Goal: Information Seeking & Learning: Compare options

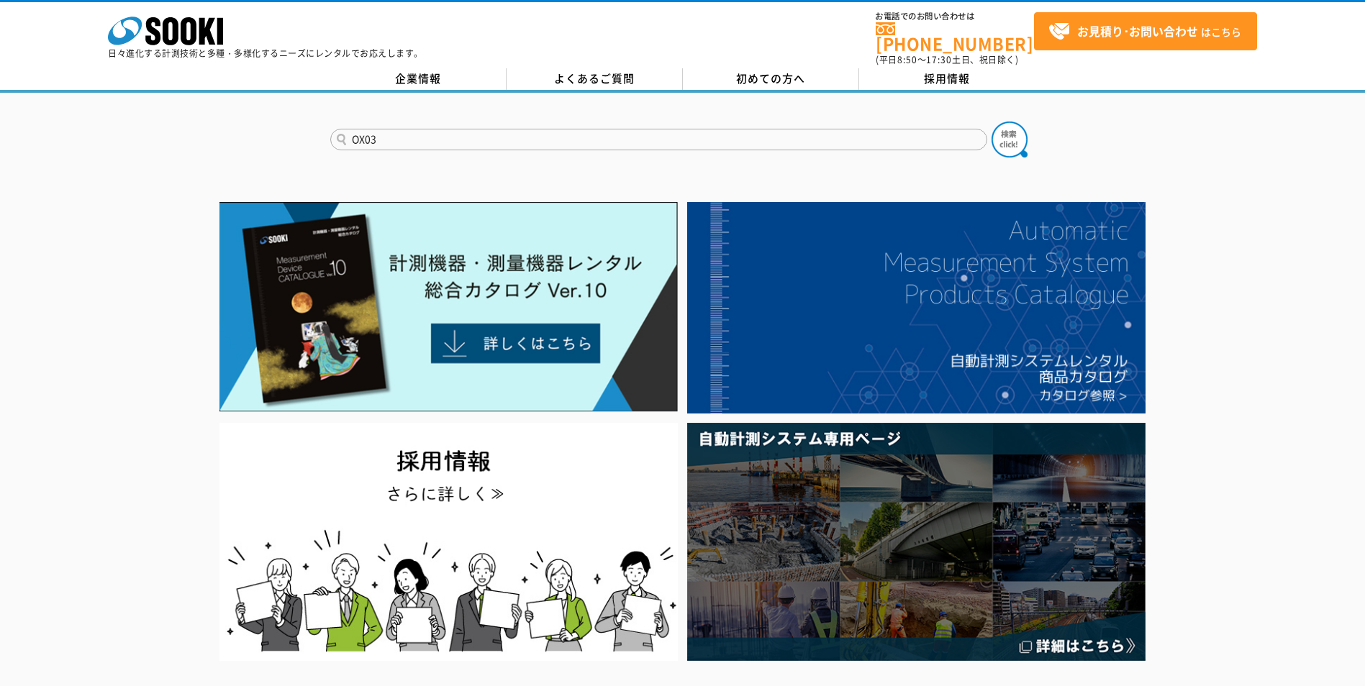
type input "OX03"
click at [992, 122] on button at bounding box center [1010, 140] width 36 height 36
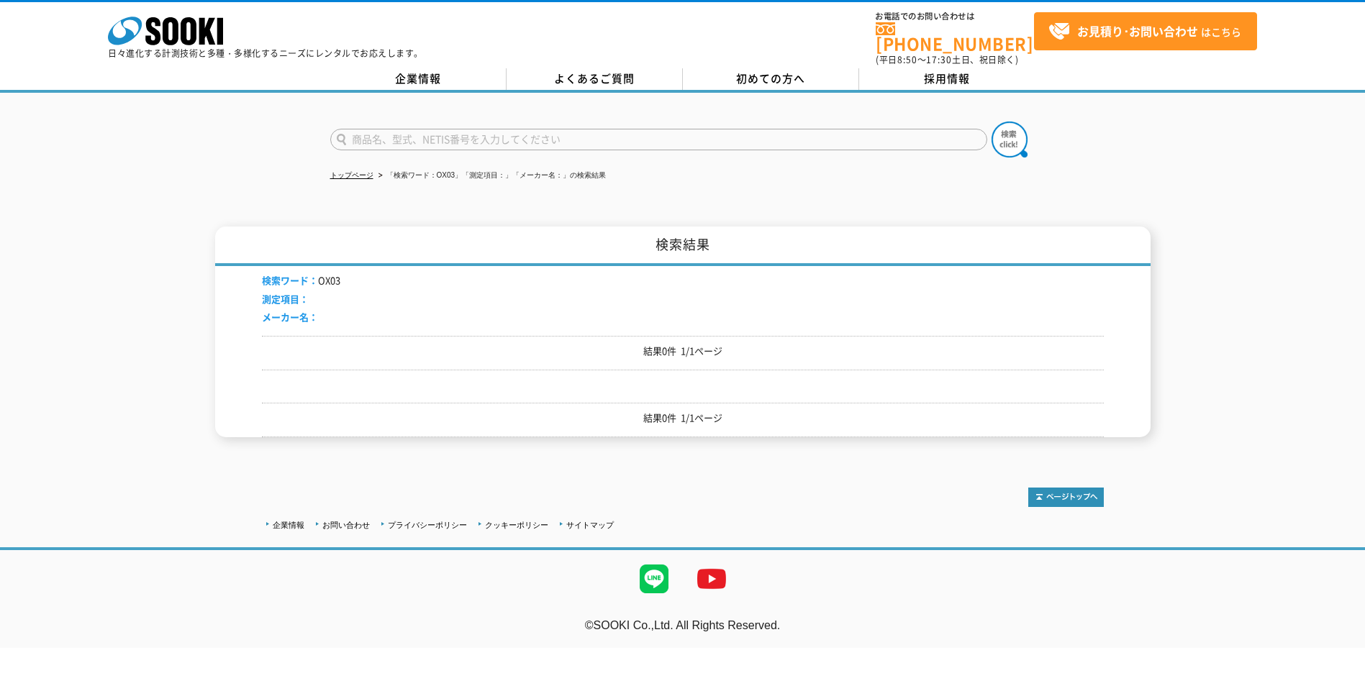
click at [463, 135] on input "text" at bounding box center [658, 140] width 657 height 22
click at [453, 151] on div "OX-03" at bounding box center [467, 160] width 272 height 18
type input "OX-03"
click at [992, 122] on button at bounding box center [1010, 140] width 36 height 36
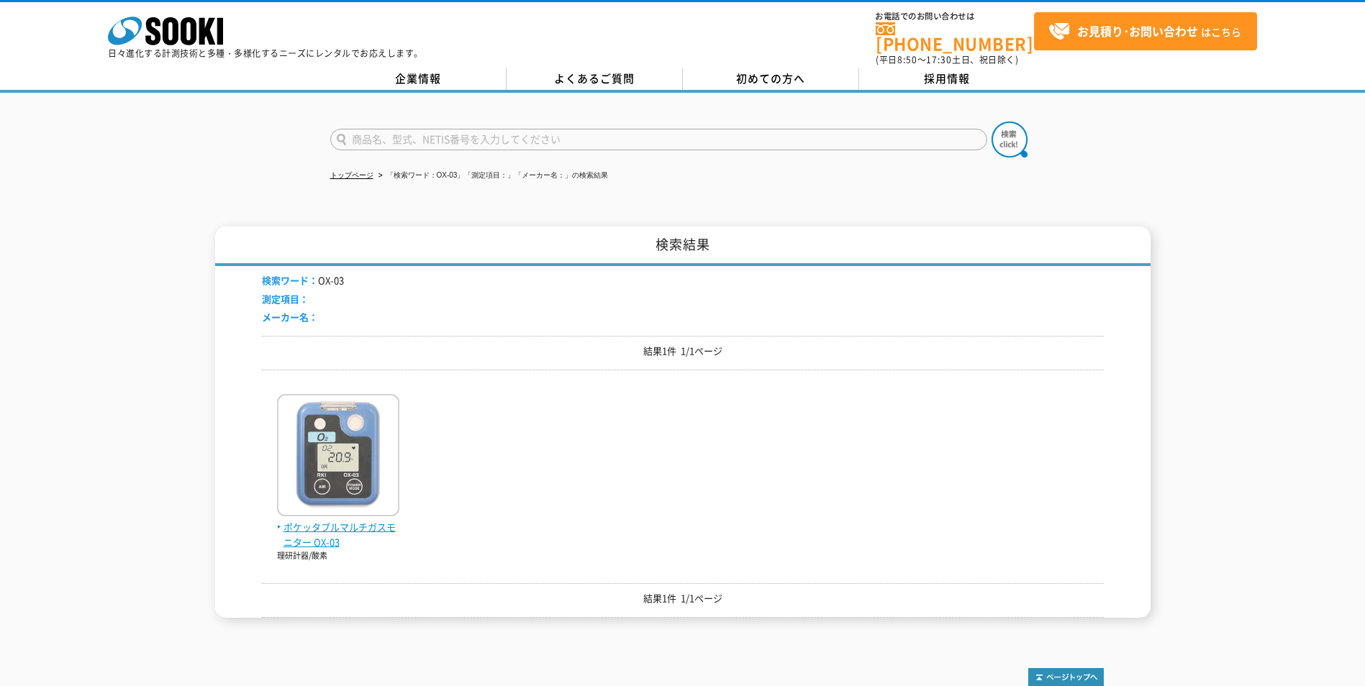
click at [314, 524] on span "ポケッタブルマルチガスモニター OX-03" at bounding box center [338, 535] width 122 height 30
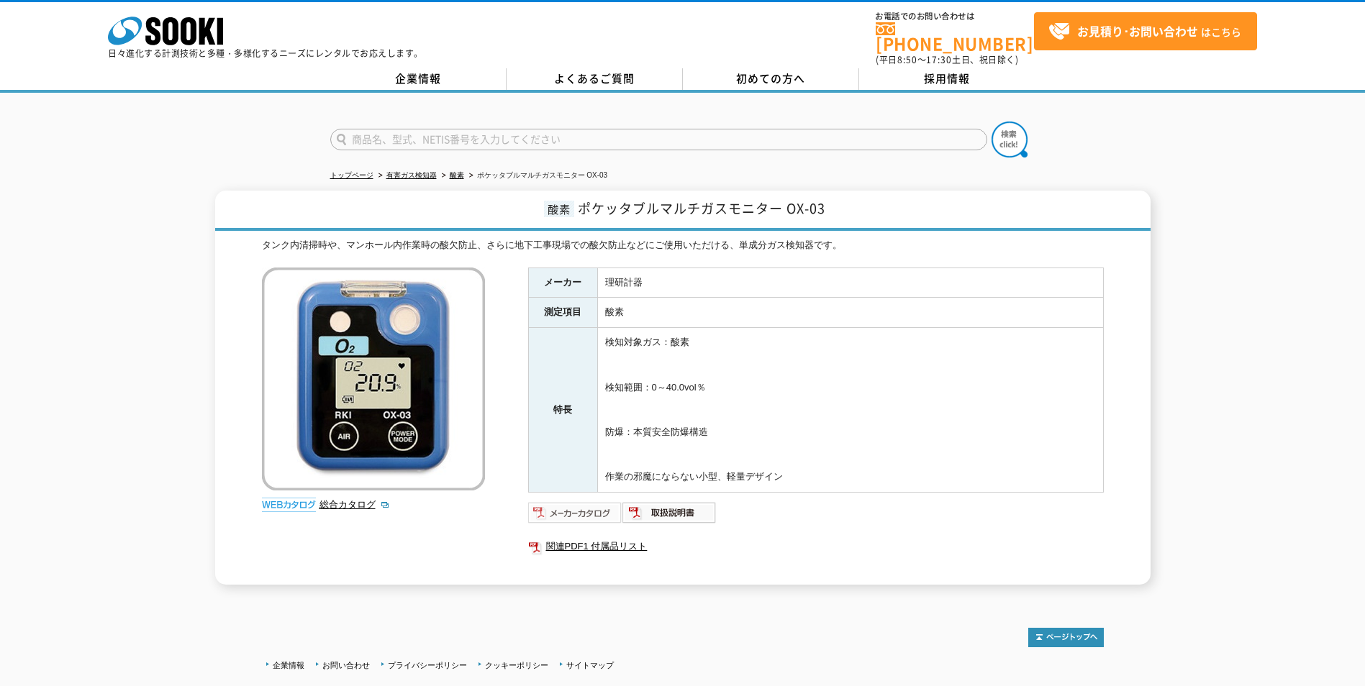
click at [591, 502] on img at bounding box center [575, 513] width 94 height 23
drag, startPoint x: 484, startPoint y: 132, endPoint x: 525, endPoint y: 117, distance: 43.0
click at [485, 132] on input "text" at bounding box center [658, 140] width 657 height 22
type input "6000"
click at [1011, 137] on img at bounding box center [1010, 140] width 36 height 36
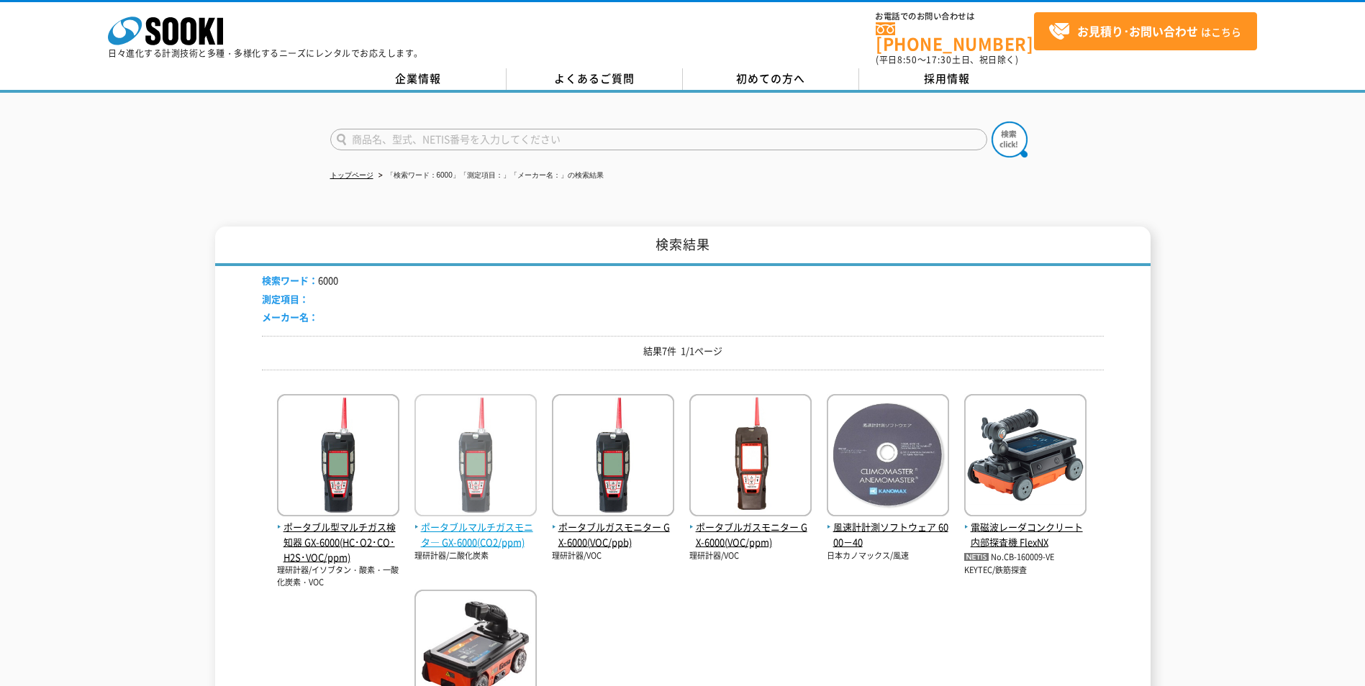
click at [490, 525] on span "ポータブルマルチガスモニタ― GX-6000(CO2/ppm)" at bounding box center [475, 535] width 122 height 30
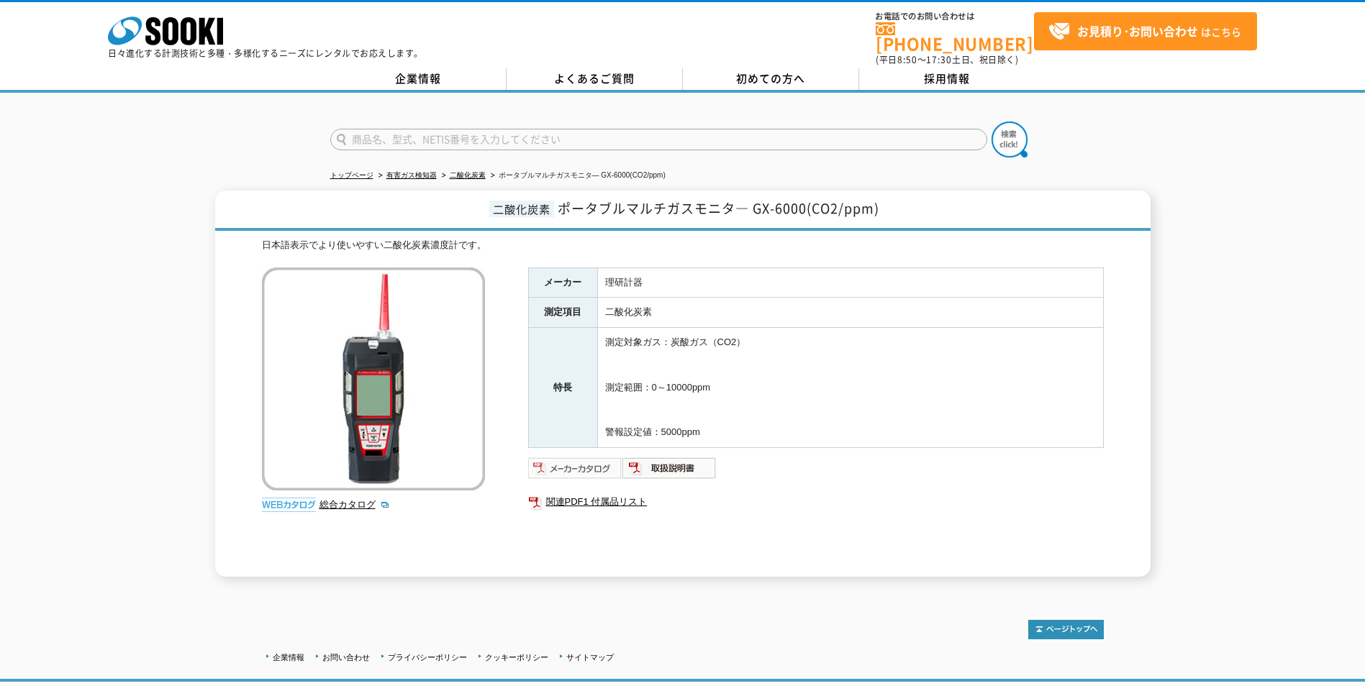
click at [553, 463] on img at bounding box center [575, 468] width 94 height 23
click at [463, 171] on link "二酸化炭素" at bounding box center [468, 175] width 36 height 8
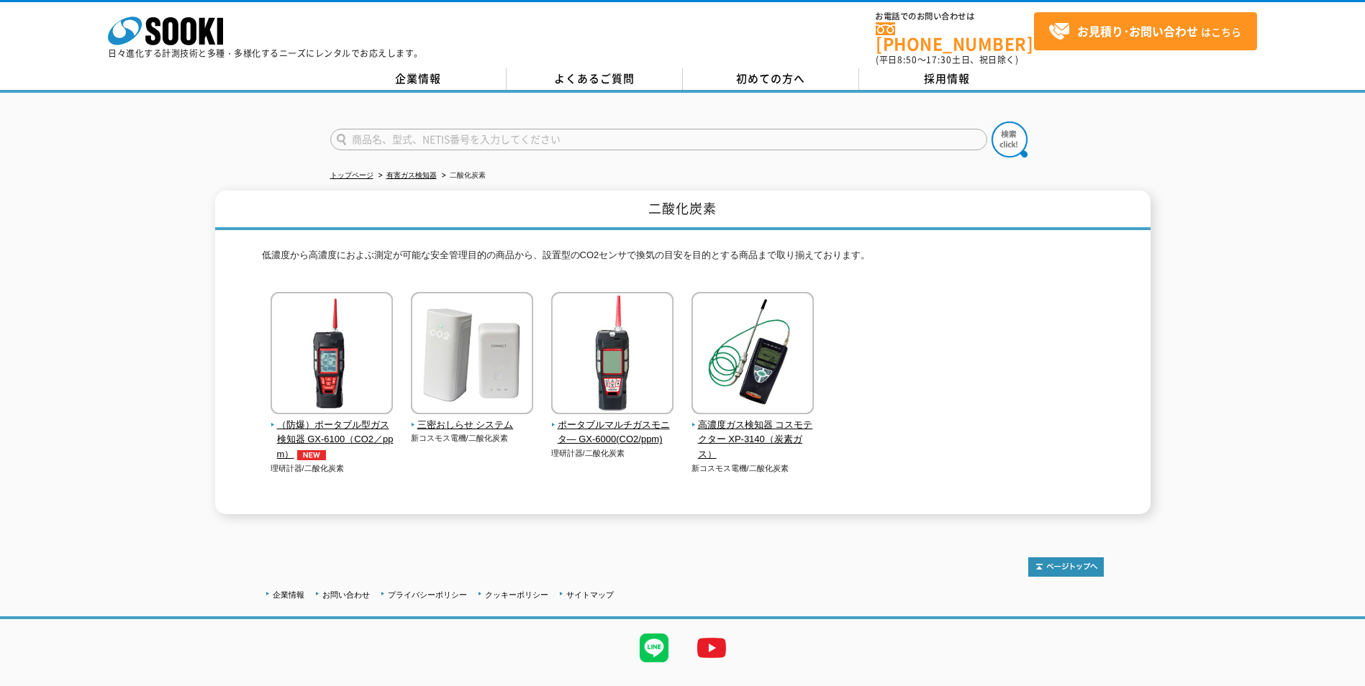
click at [457, 129] on input "text" at bounding box center [658, 140] width 657 height 22
type input "6000"
click at [992, 122] on button at bounding box center [1010, 140] width 36 height 36
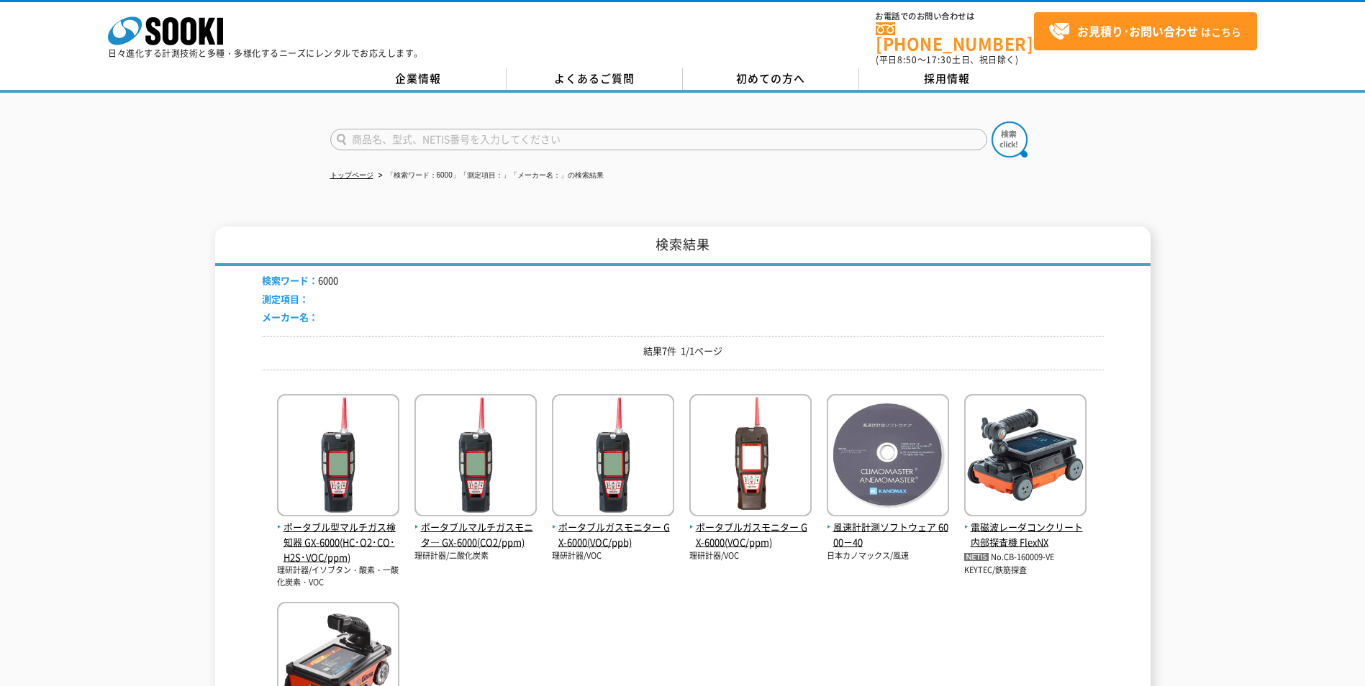
scroll to position [72, 0]
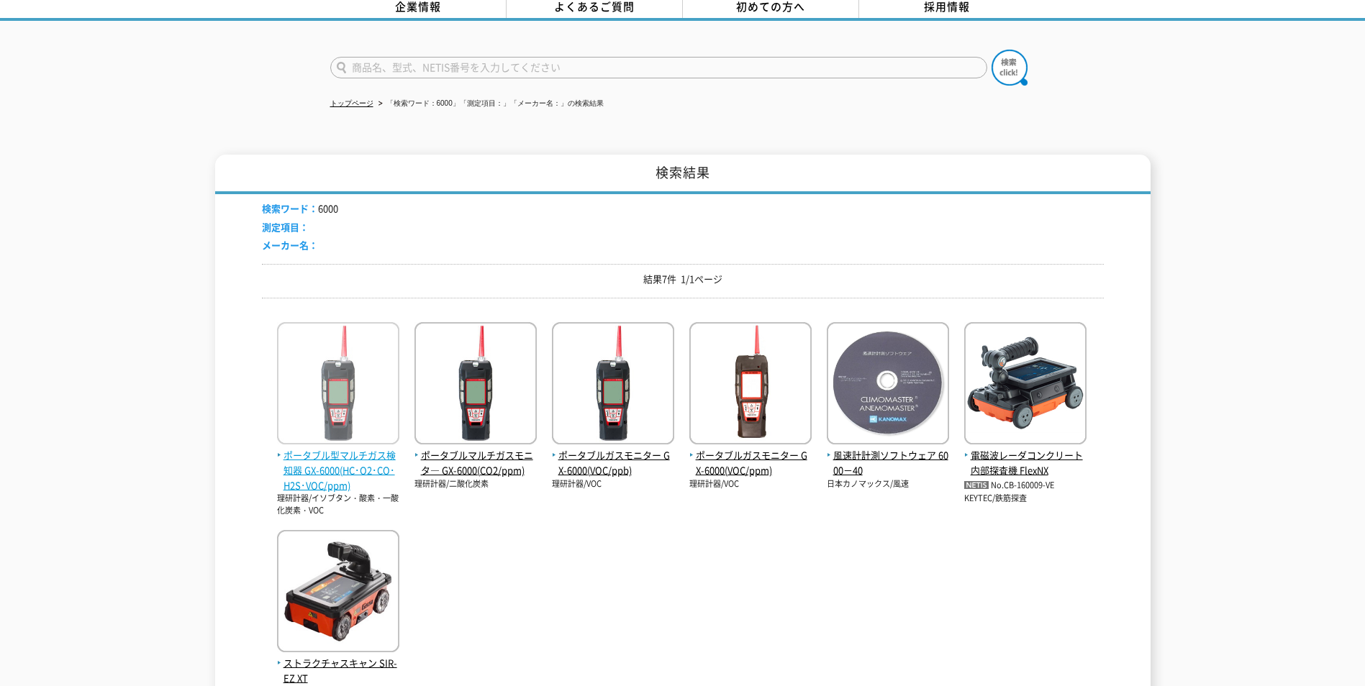
click at [368, 459] on span "ポータブル型マルチガス検知器 GX-6000(HC･O2･CO･H2S･VOC/ppm)" at bounding box center [338, 470] width 122 height 45
